Goal: Transaction & Acquisition: Obtain resource

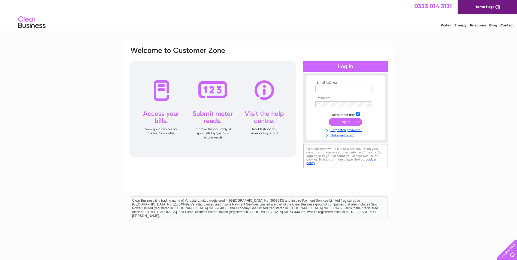
type input "alexis@waspsstudios.org.uk"
click at [349, 119] on input "submit" at bounding box center [344, 122] width 33 height 8
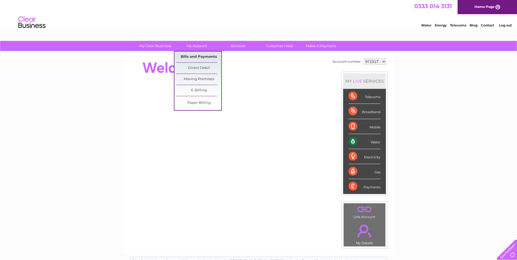
click at [205, 57] on link "Bills and Payments" at bounding box center [198, 56] width 45 height 11
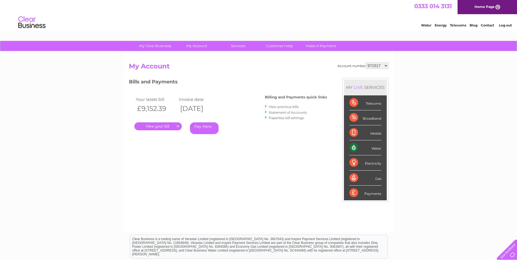
click at [285, 107] on link "View previous bills" at bounding box center [283, 107] width 30 height 4
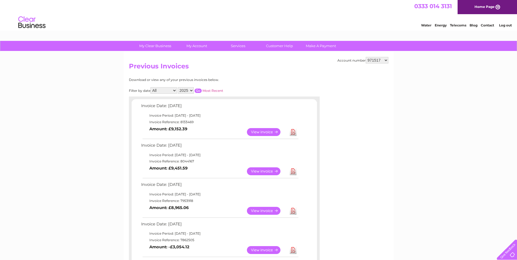
click at [294, 173] on link "Download" at bounding box center [292, 171] width 7 height 8
click at [294, 133] on link "Download" at bounding box center [292, 132] width 7 height 8
click at [508, 25] on link "Log out" at bounding box center [505, 25] width 13 height 4
